Goal: Use online tool/utility

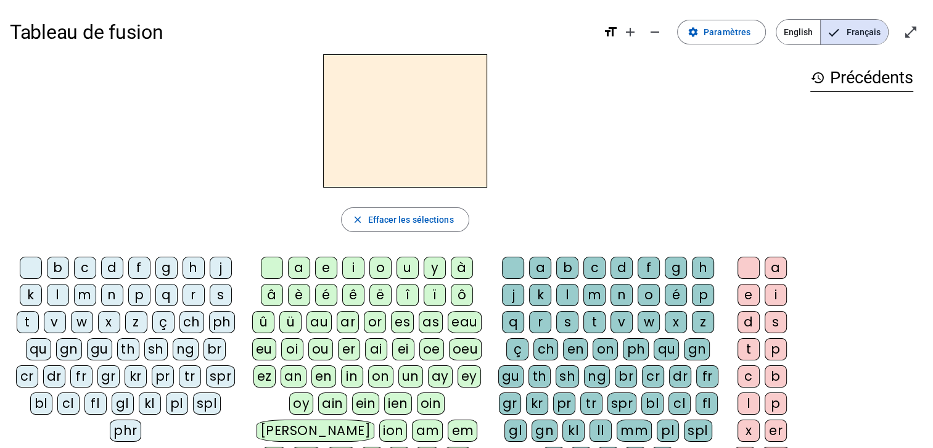
click at [110, 268] on div "d" at bounding box center [112, 268] width 22 height 22
click at [403, 266] on div "u" at bounding box center [408, 268] width 22 height 22
click at [25, 318] on div "t" at bounding box center [28, 322] width 22 height 22
click at [306, 269] on div "a" at bounding box center [299, 268] width 22 height 22
click at [322, 265] on div "e" at bounding box center [326, 268] width 22 height 22
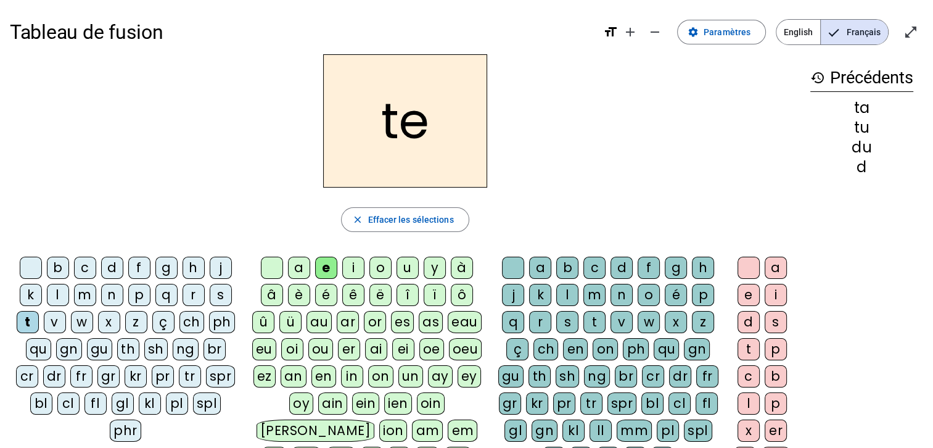
click at [106, 266] on div "d" at bounding box center [112, 268] width 22 height 22
click at [221, 271] on div "j" at bounding box center [221, 268] width 22 height 22
click at [82, 293] on div "m" at bounding box center [85, 295] width 22 height 22
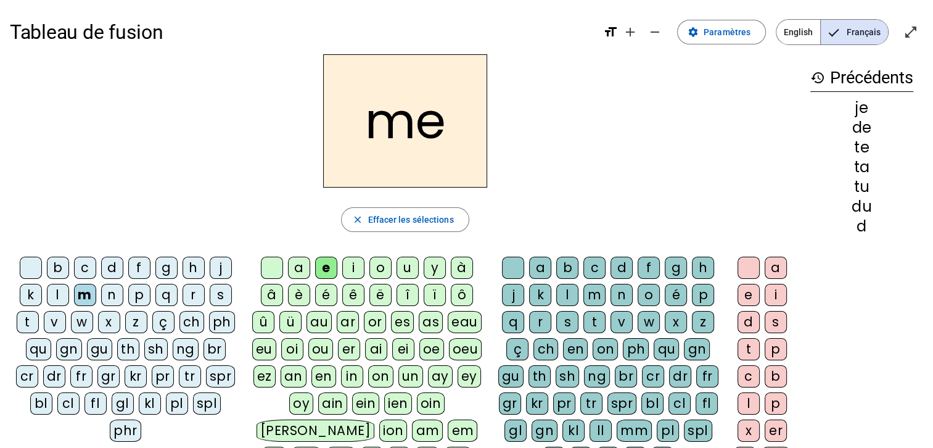
click at [298, 266] on div "a" at bounding box center [299, 268] width 22 height 22
click at [564, 289] on div "l" at bounding box center [567, 295] width 22 height 22
